Goal: Go to known website: Access a specific website the user already knows

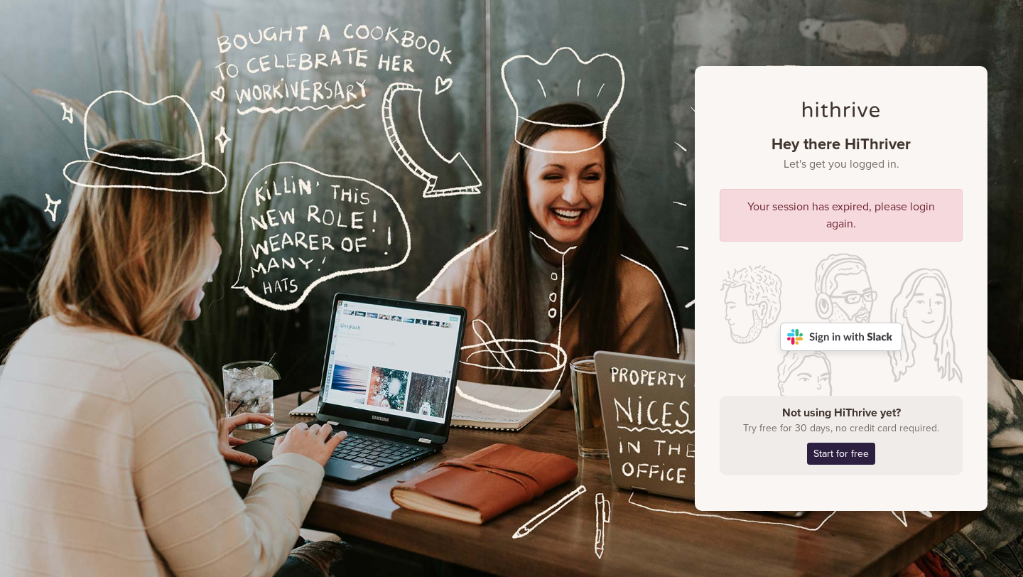
click at [803, 346] on img at bounding box center [841, 337] width 122 height 28
